Goal: Task Accomplishment & Management: Use online tool/utility

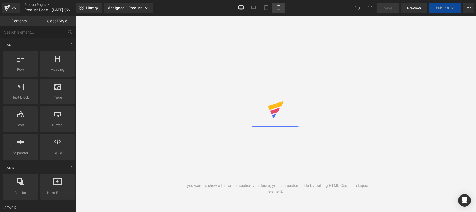
drag, startPoint x: 0, startPoint y: 0, endPoint x: 277, endPoint y: 9, distance: 277.4
click at [277, 9] on icon at bounding box center [278, 7] width 5 height 5
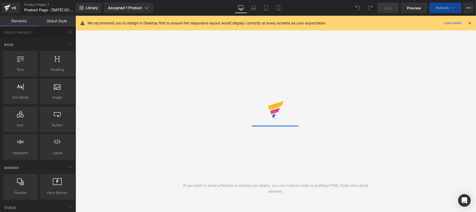
click at [470, 23] on icon at bounding box center [470, 23] width 5 height 5
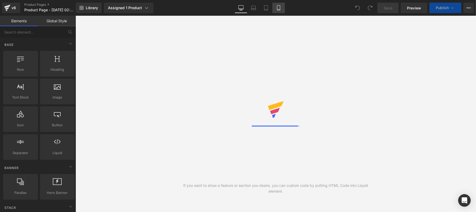
drag, startPoint x: 285, startPoint y: 4, endPoint x: 280, endPoint y: 9, distance: 6.9
click at [285, 4] on div "Library Assigned 1 Product Product Preview Combo KARSELL (Shampoo + Botox Capil…" at bounding box center [276, 8] width 401 height 10
click at [281, 10] on link "Mobile" at bounding box center [279, 8] width 13 height 10
click at [279, 9] on icon at bounding box center [278, 7] width 5 height 5
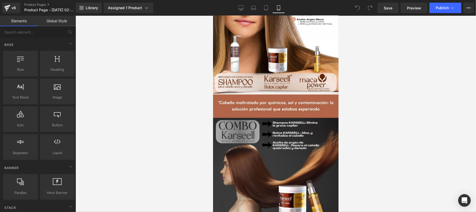
scroll to position [465, 0]
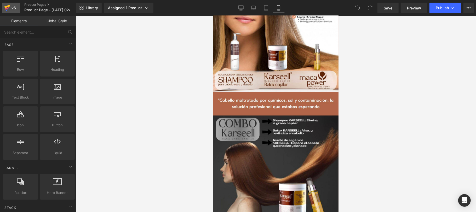
click at [10, 11] on icon at bounding box center [7, 7] width 6 height 13
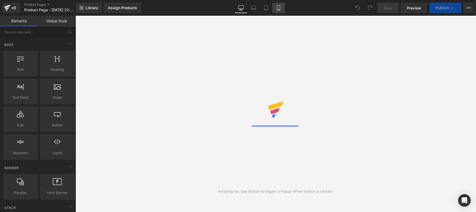
click at [278, 8] on icon at bounding box center [278, 7] width 5 height 5
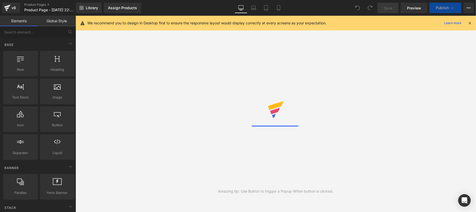
click at [470, 24] on icon at bounding box center [470, 23] width 5 height 5
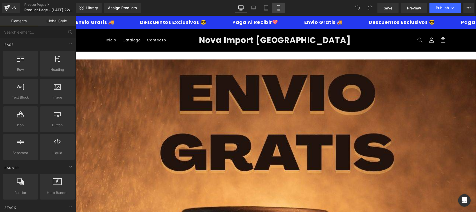
click at [282, 8] on link "Mobile" at bounding box center [279, 8] width 13 height 10
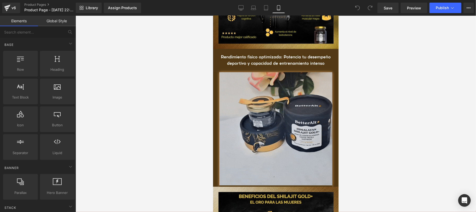
scroll to position [1023, 0]
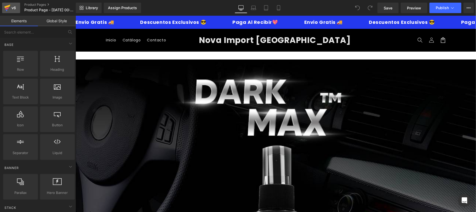
click at [9, 8] on icon at bounding box center [7, 7] width 6 height 13
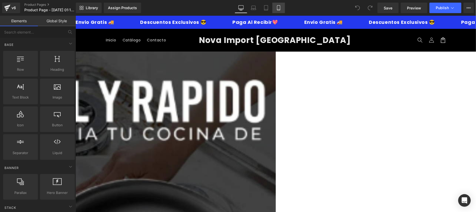
click at [280, 7] on icon at bounding box center [278, 7] width 3 height 5
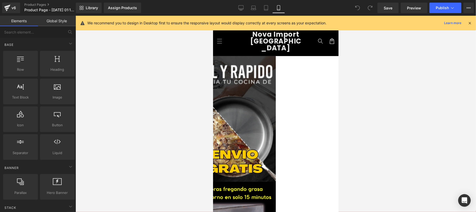
click at [470, 22] on icon at bounding box center [470, 23] width 5 height 5
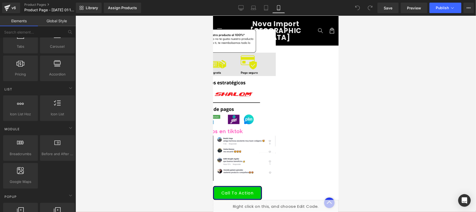
scroll to position [1488, 0]
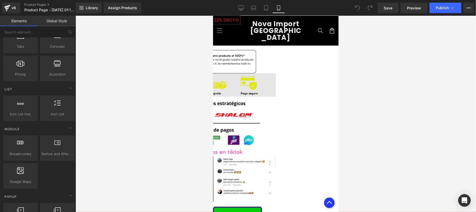
drag, startPoint x: 263, startPoint y: 87, endPoint x: 233, endPoint y: 91, distance: 30.2
click at [263, 86] on div "Image" at bounding box center [213, 84] width 126 height 23
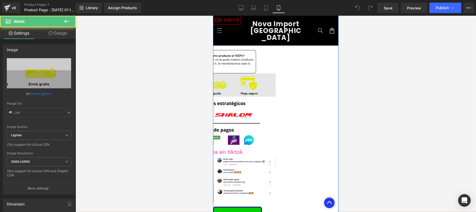
type input "https://ucarecdn.com/2186f944-600b-4483-ba84-b37b3c96acc0/-/format/auto/-/previ…"
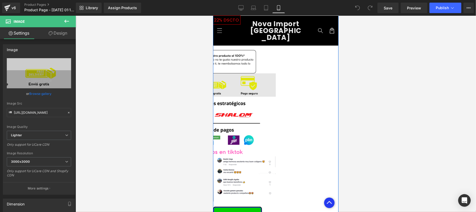
click at [232, 84] on img at bounding box center [213, 84] width 126 height 23
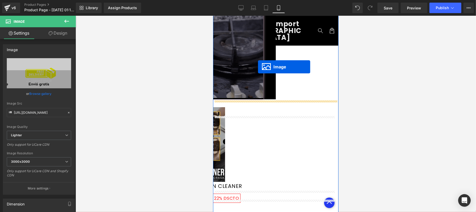
scroll to position [1302, 0]
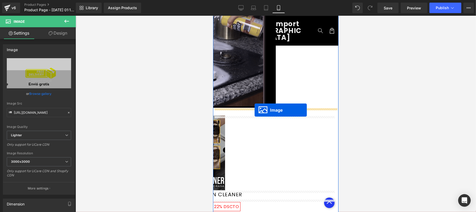
drag, startPoint x: 264, startPoint y: 84, endPoint x: 255, endPoint y: 110, distance: 27.6
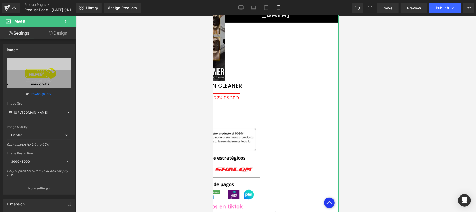
scroll to position [1488, 0]
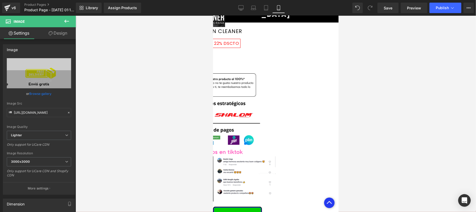
click at [66, 20] on icon at bounding box center [67, 21] width 6 height 6
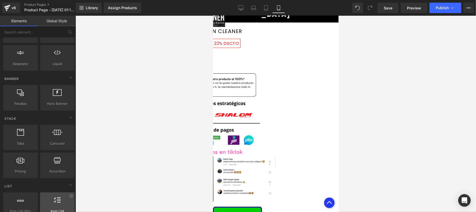
scroll to position [0, 0]
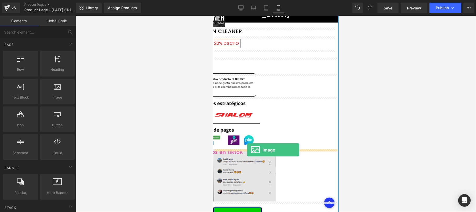
drag, startPoint x: 268, startPoint y: 114, endPoint x: 247, endPoint y: 149, distance: 41.1
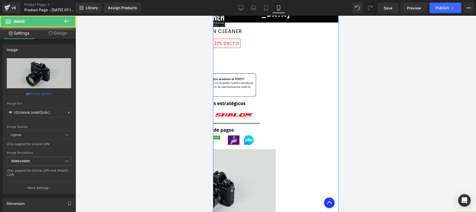
scroll to position [1581, 0]
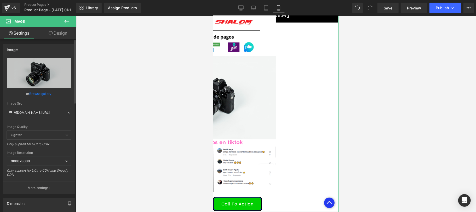
click at [42, 94] on link "Browse gallery" at bounding box center [41, 93] width 22 height 9
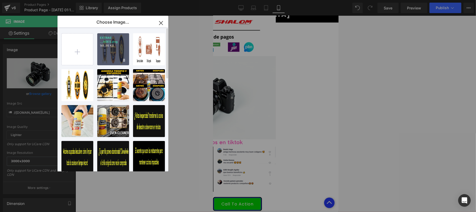
click at [107, 49] on div "EXTRAS ...AGES.png 148.86 KB" at bounding box center [113, 49] width 32 height 32
type input "https://ucarecdn.com/b910c8b8-3de1-43c0-9804-c7936ad525ce/-/format/auto/-/previ…"
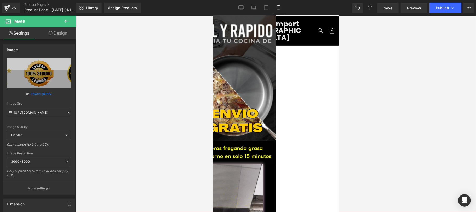
scroll to position [0, 0]
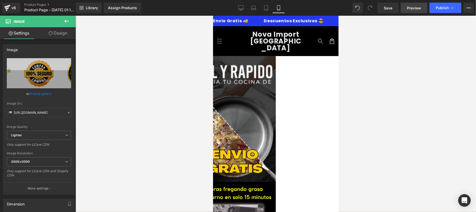
click at [419, 9] on span "Preview" at bounding box center [414, 7] width 14 height 5
click at [444, 9] on span "Publish" at bounding box center [442, 8] width 13 height 4
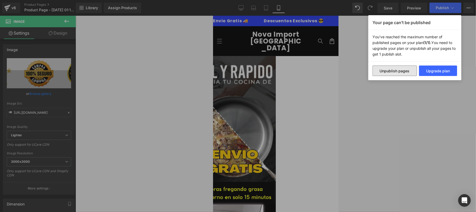
click at [399, 71] on button "Unpublish pages" at bounding box center [395, 70] width 44 height 10
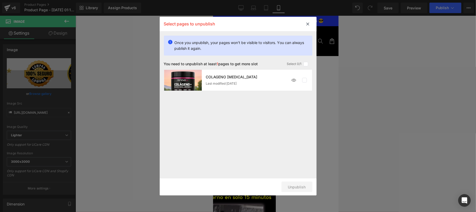
click at [295, 81] on img at bounding box center [294, 80] width 10 height 10
click at [189, 78] on img at bounding box center [183, 80] width 38 height 21
click at [227, 75] on p "COLAGENO RENOVA" at bounding box center [232, 77] width 52 height 4
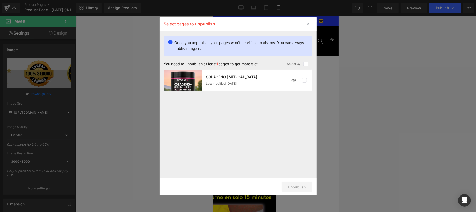
click at [225, 81] on div "COLAGENO RENOVA Last modified 5 days ago" at bounding box center [247, 80] width 83 height 10
click at [302, 62] on div "Select 0/1" at bounding box center [300, 64] width 26 height 5
click at [306, 63] on label at bounding box center [306, 64] width 5 height 5
click at [306, 64] on input "checkbox" at bounding box center [306, 64] width 0 height 0
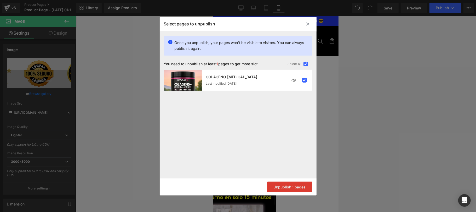
click at [298, 188] on button "Unpublish 1 pages" at bounding box center [289, 186] width 45 height 10
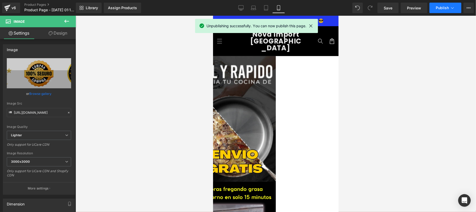
click at [445, 9] on span "Publish" at bounding box center [442, 8] width 13 height 4
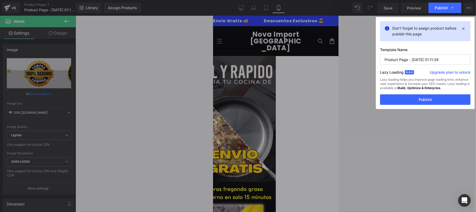
click at [425, 59] on input "Product Page - Aug 21, 01:11:39" at bounding box center [425, 59] width 91 height 10
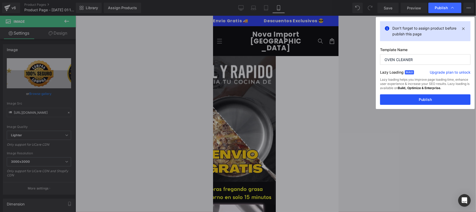
type input "OVEN CLEANER"
click at [440, 99] on button "Publish" at bounding box center [425, 99] width 91 height 10
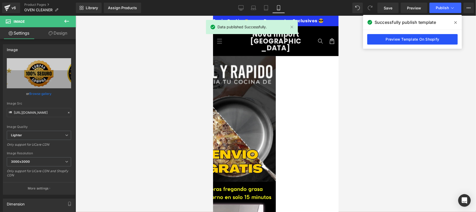
click at [414, 40] on link "Preview Template On Shopify" at bounding box center [413, 39] width 91 height 10
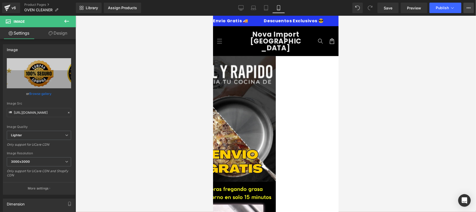
click at [468, 6] on icon at bounding box center [469, 8] width 4 height 4
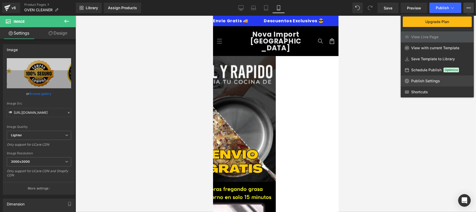
click at [433, 81] on span "Publish Settings" at bounding box center [426, 80] width 29 height 5
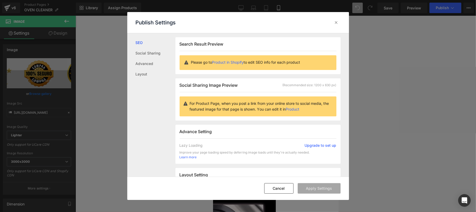
scroll to position [131, 0]
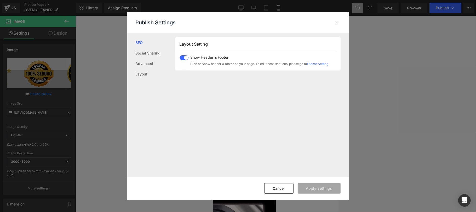
click at [183, 56] on span at bounding box center [184, 57] width 9 height 5
click at [322, 188] on button "Apply Settings" at bounding box center [319, 188] width 43 height 10
click at [336, 24] on icon at bounding box center [336, 22] width 5 height 5
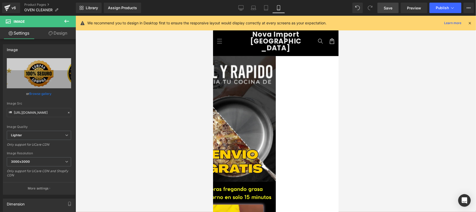
click at [391, 8] on span "Save" at bounding box center [388, 7] width 9 height 5
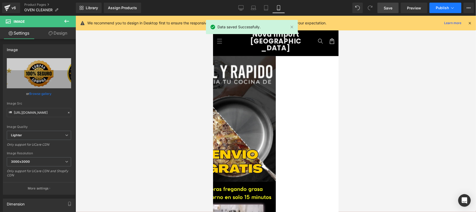
click at [442, 10] on span "Publish" at bounding box center [442, 8] width 13 height 4
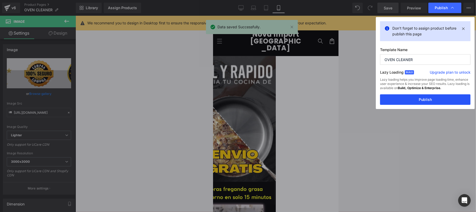
click at [418, 101] on button "Publish" at bounding box center [425, 99] width 91 height 10
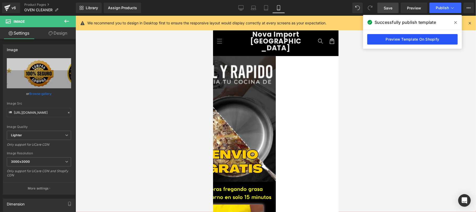
click at [382, 43] on link "Preview Template On Shopify" at bounding box center [413, 39] width 91 height 10
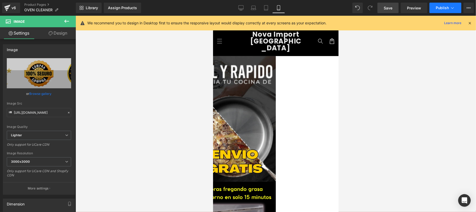
click at [449, 8] on button "Publish" at bounding box center [446, 8] width 32 height 10
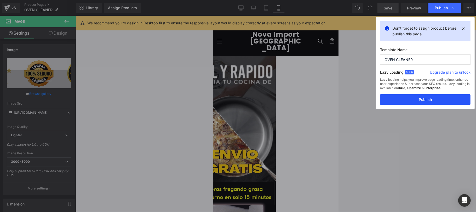
click at [414, 102] on button "Publish" at bounding box center [425, 99] width 91 height 10
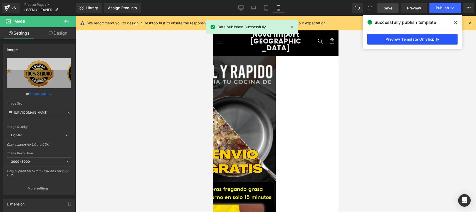
click at [406, 40] on link "Preview Template On Shopify" at bounding box center [413, 39] width 91 height 10
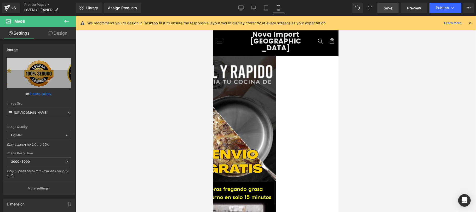
click at [469, 22] on icon at bounding box center [470, 23] width 5 height 5
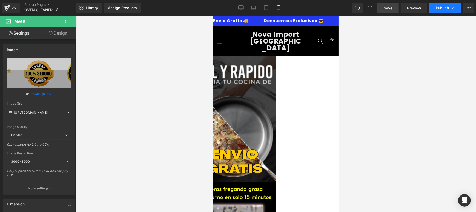
click at [458, 9] on button "Publish" at bounding box center [446, 8] width 32 height 10
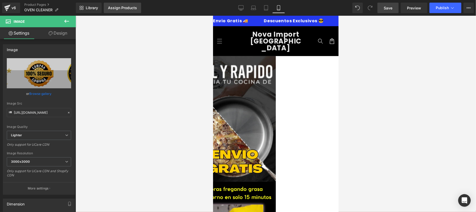
click at [119, 7] on div "Assign Products" at bounding box center [122, 8] width 29 height 4
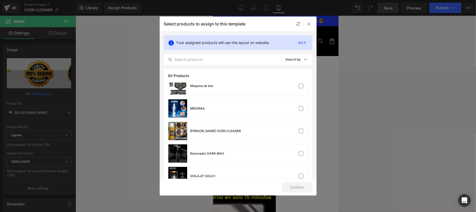
scroll to position [87, 0]
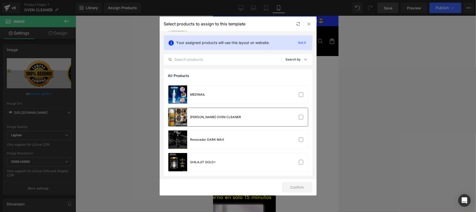
click at [286, 119] on div at bounding box center [292, 116] width 23 height 5
click at [299, 189] on button "Confirm" at bounding box center [297, 187] width 30 height 10
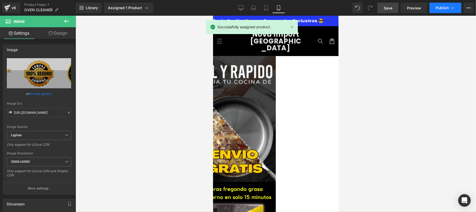
click at [445, 10] on span "Publish" at bounding box center [442, 8] width 13 height 4
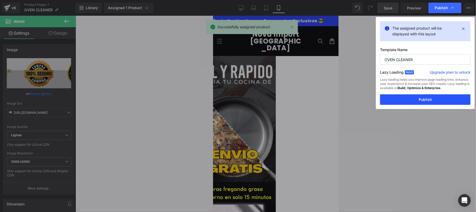
click at [418, 98] on button "Publish" at bounding box center [425, 99] width 91 height 10
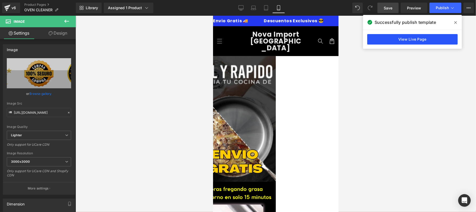
click at [406, 39] on link "View Live Page" at bounding box center [413, 39] width 91 height 10
